Goal: Task Accomplishment & Management: Complete application form

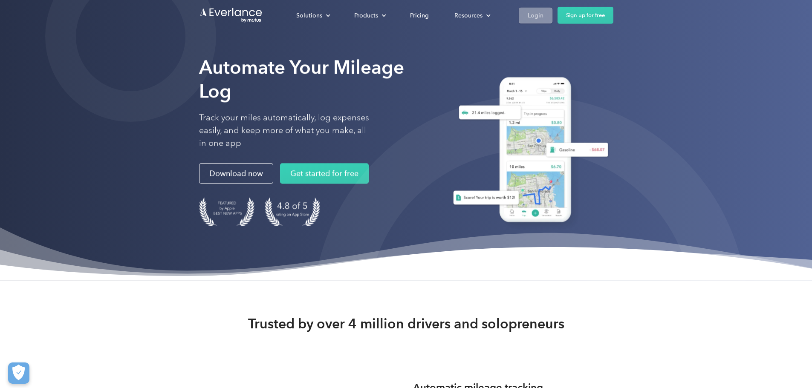
click at [544, 12] on div "Login" at bounding box center [536, 15] width 16 height 11
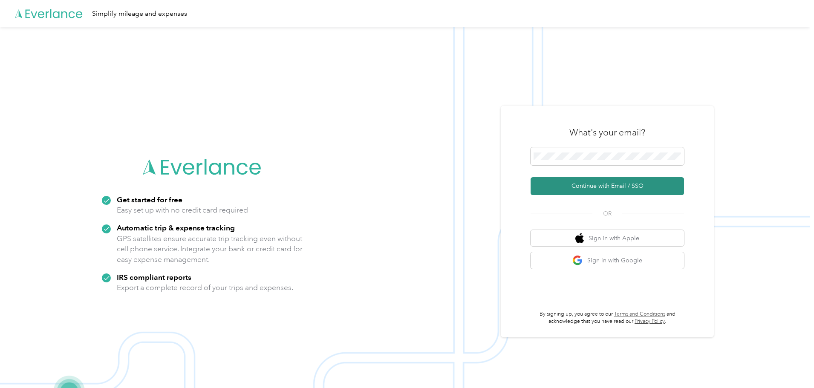
click at [628, 186] on button "Continue with Email / SSO" at bounding box center [608, 186] width 154 height 18
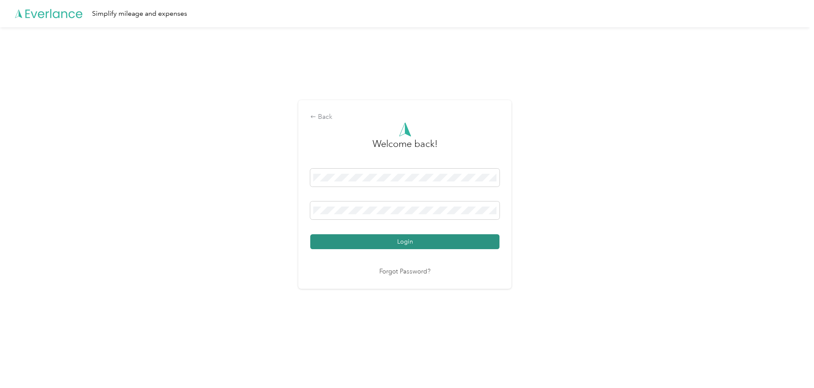
click at [414, 248] on button "Login" at bounding box center [404, 242] width 189 height 15
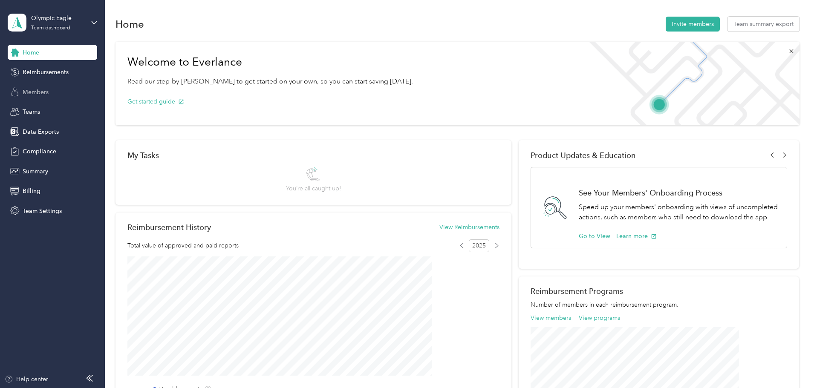
click at [41, 95] on span "Members" at bounding box center [36, 92] width 26 height 9
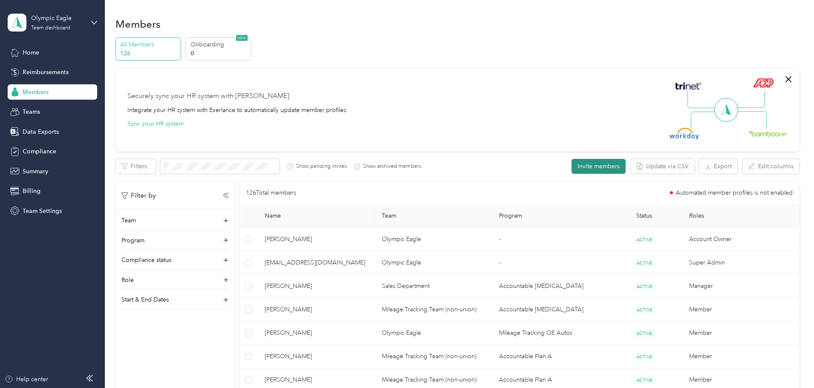
click at [572, 170] on button "Invite members" at bounding box center [599, 166] width 54 height 15
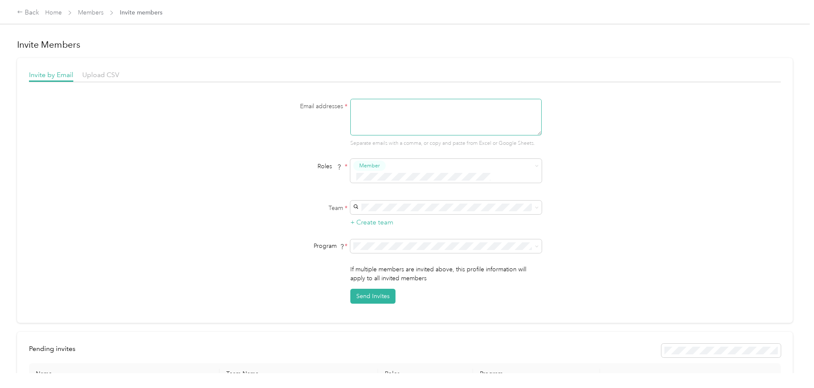
click at [398, 106] on textarea at bounding box center [446, 117] width 191 height 37
click at [374, 121] on textarea at bounding box center [446, 117] width 191 height 37
paste textarea "[EMAIL_ADDRESS][DOMAIN_NAME]"
type textarea "[EMAIL_ADDRESS][DOMAIN_NAME]"
click at [400, 223] on p "[PERSON_NAME] +2 more" at bounding box center [445, 221] width 180 height 9
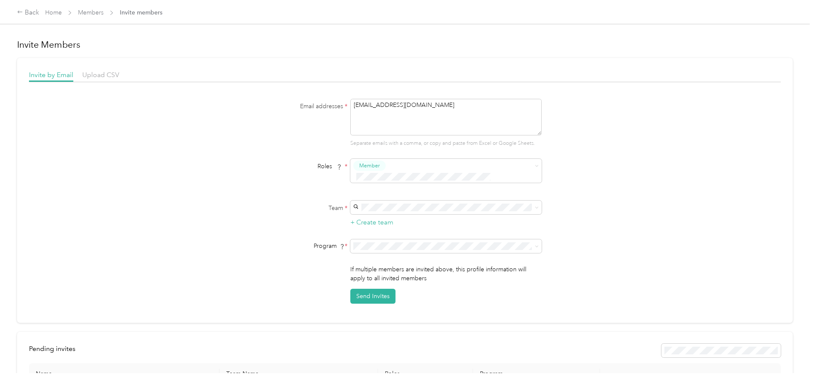
click at [404, 306] on div "Merchandisers CPM + Compliance 2025 (CPM)" at bounding box center [445, 310] width 180 height 9
click at [369, 289] on button "Send Invites" at bounding box center [373, 296] width 45 height 15
drag, startPoint x: 422, startPoint y: 107, endPoint x: 305, endPoint y: 110, distance: 116.9
click at [305, 110] on div "Email addresses * [EMAIL_ADDRESS][DOMAIN_NAME] Separate emails with a comma, or…" at bounding box center [405, 123] width 328 height 49
click at [388, 114] on textarea at bounding box center [446, 117] width 191 height 37
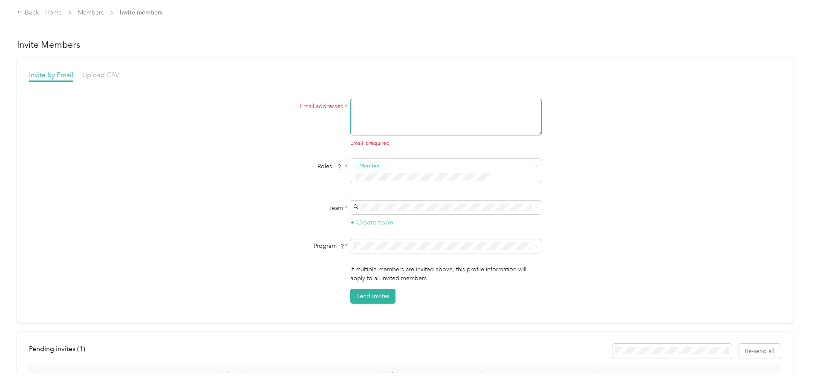
paste textarea "[PERSON_NAME][EMAIL_ADDRESS][PERSON_NAME][DOMAIN_NAME]"
type textarea "[PERSON_NAME][EMAIL_ADDRESS][PERSON_NAME][DOMAIN_NAME]"
click at [414, 201] on span at bounding box center [446, 208] width 191 height 14
click at [404, 218] on p "[PERSON_NAME] +2 more" at bounding box center [445, 222] width 180 height 9
click at [411, 312] on li "Merchandisers CPM + Compliance 2025 (CPM)" at bounding box center [444, 310] width 191 height 15
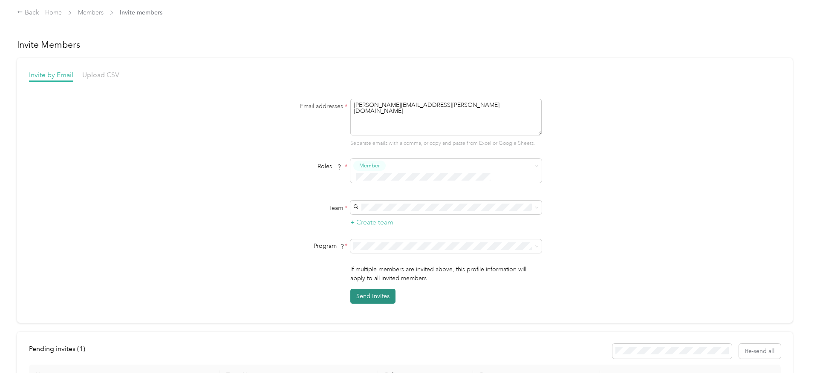
click at [380, 289] on button "Send Invites" at bounding box center [373, 296] width 45 height 15
